Goal: Find specific page/section

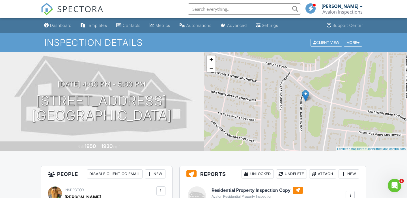
click at [230, 9] on input "text" at bounding box center [244, 8] width 113 height 11
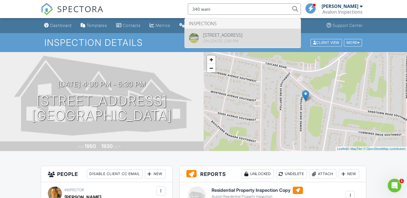
type input "340 wani"
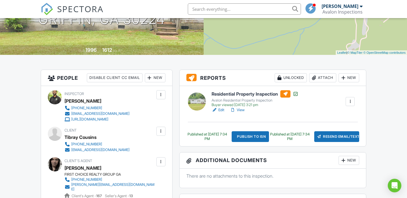
click at [240, 110] on link "View" at bounding box center [237, 110] width 15 height 6
